Goal: Transaction & Acquisition: Purchase product/service

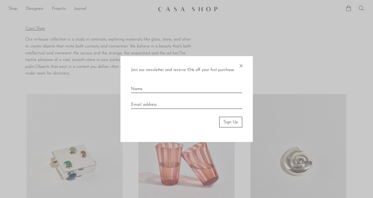
click at [240, 64] on span "×" at bounding box center [240, 64] width 5 height 17
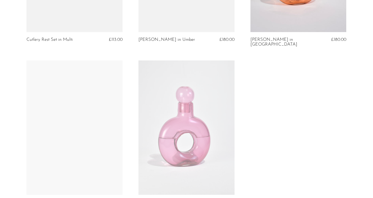
scroll to position [1001, 0]
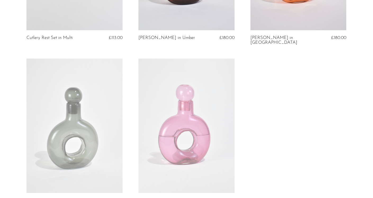
click at [202, 77] on link at bounding box center [186, 125] width 96 height 134
click at [83, 99] on link at bounding box center [74, 125] width 96 height 134
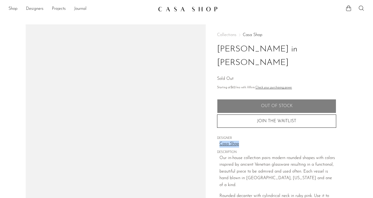
drag, startPoint x: 216, startPoint y: 129, endPoint x: 241, endPoint y: 129, distance: 24.3
click at [241, 129] on div "Collections [GEOGRAPHIC_DATA] Stella Decanter in Ruby Sold Out Starting at $62 …" at bounding box center [275, 158] width 141 height 269
copy div "Casa Shop"
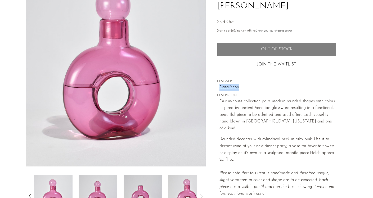
scroll to position [58, 0]
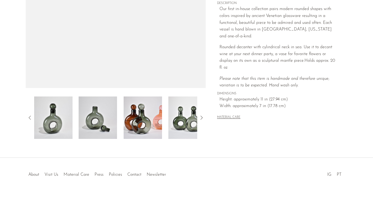
scroll to position [139, 0]
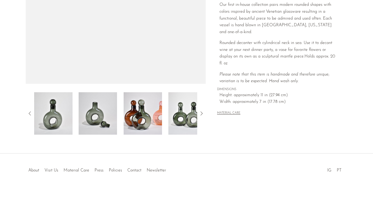
click at [61, 101] on img at bounding box center [53, 113] width 38 height 42
